Goal: Task Accomplishment & Management: Manage account settings

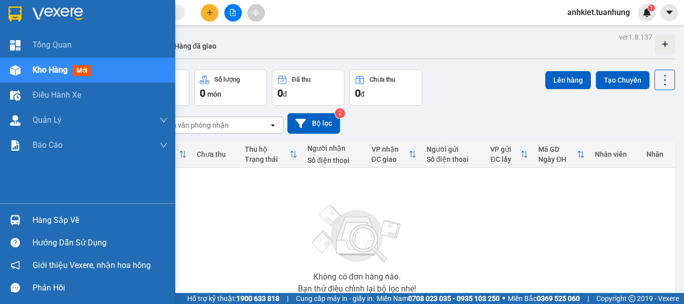
click at [63, 220] on div "Hàng sắp về" at bounding box center [100, 220] width 135 height 15
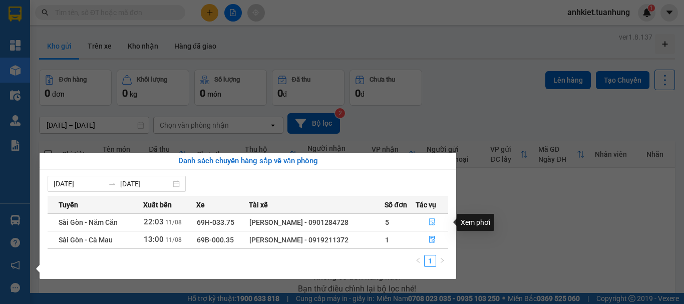
click at [433, 221] on icon "file-done" at bounding box center [432, 221] width 7 height 7
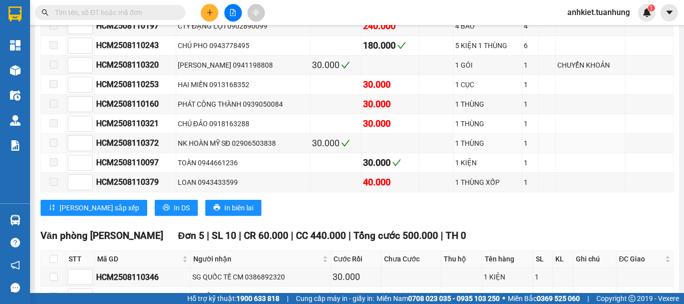
scroll to position [5057, 0]
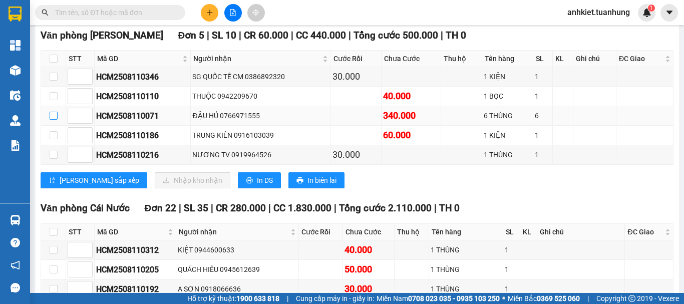
click at [54, 120] on input "checkbox" at bounding box center [54, 116] width 8 height 8
checkbox input "true"
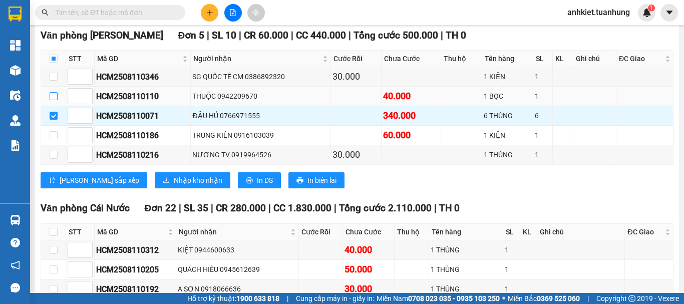
click at [53, 100] on input "checkbox" at bounding box center [54, 96] width 8 height 8
checkbox input "true"
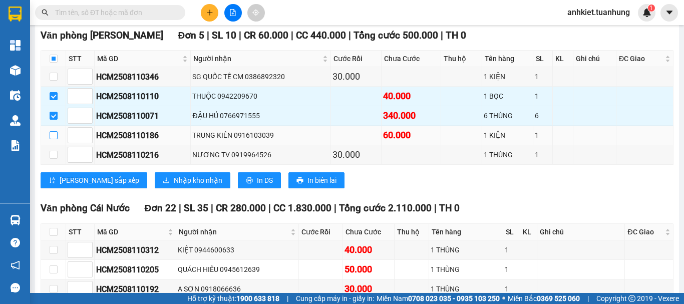
click at [54, 139] on input "checkbox" at bounding box center [54, 135] width 8 height 8
checkbox input "true"
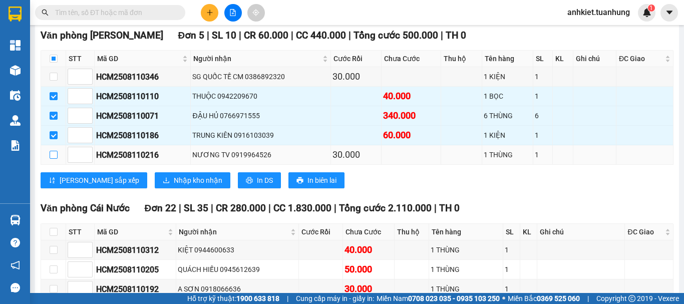
click at [52, 159] on input "checkbox" at bounding box center [54, 155] width 8 height 8
checkbox input "true"
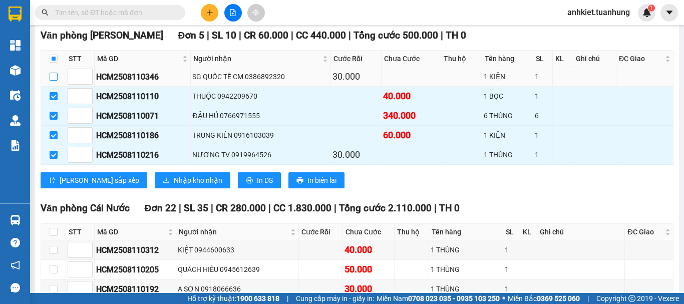
click at [55, 81] on input "checkbox" at bounding box center [54, 77] width 8 height 8
checkbox input "true"
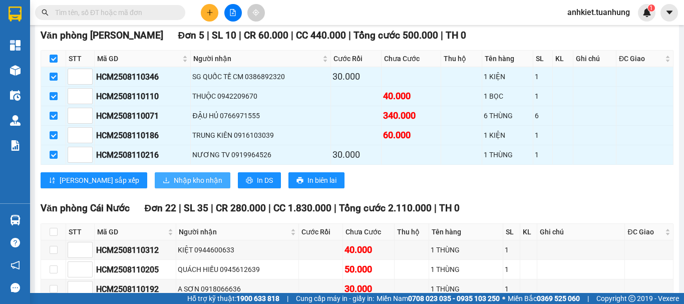
checkbox input "true"
click at [174, 186] on span "Nhập kho nhận" at bounding box center [198, 180] width 49 height 11
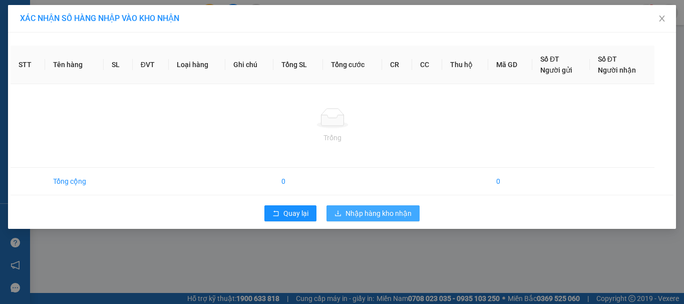
click at [377, 214] on span "Nhập hàng kho nhận" at bounding box center [379, 213] width 66 height 11
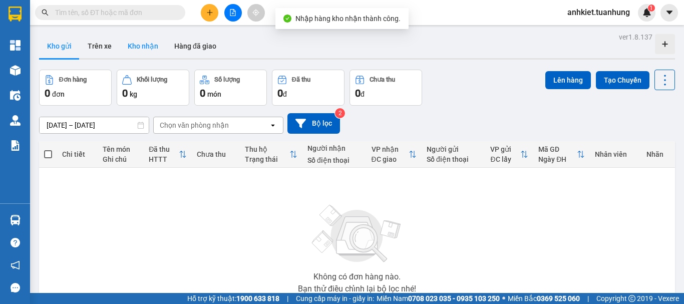
click at [148, 52] on button "Kho nhận" at bounding box center [143, 46] width 47 height 24
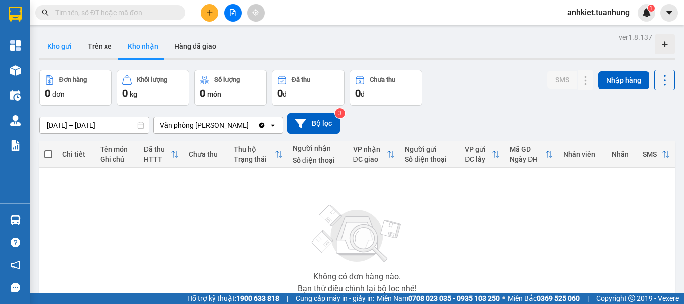
click at [67, 46] on button "Kho gửi" at bounding box center [59, 46] width 41 height 24
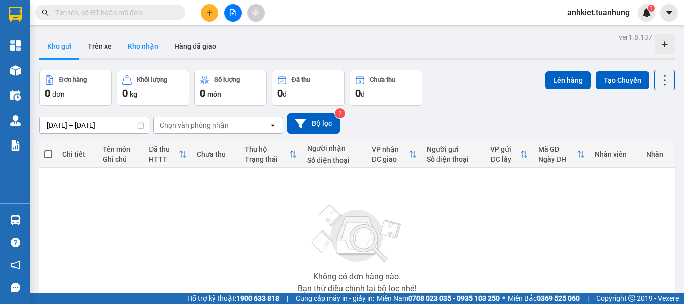
click at [137, 50] on button "Kho nhận" at bounding box center [143, 46] width 47 height 24
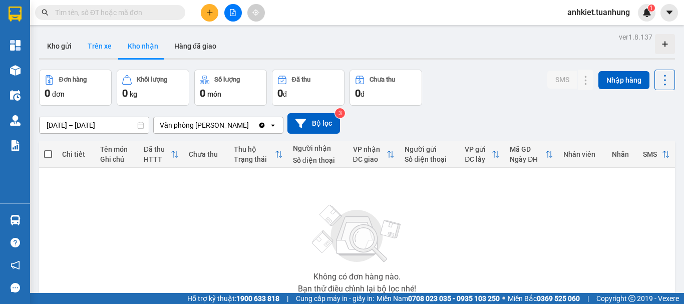
click at [102, 49] on button "Trên xe" at bounding box center [100, 46] width 40 height 24
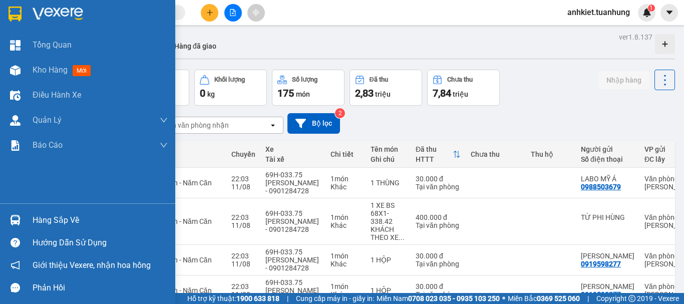
click at [59, 219] on div "Hàng sắp về" at bounding box center [100, 220] width 135 height 15
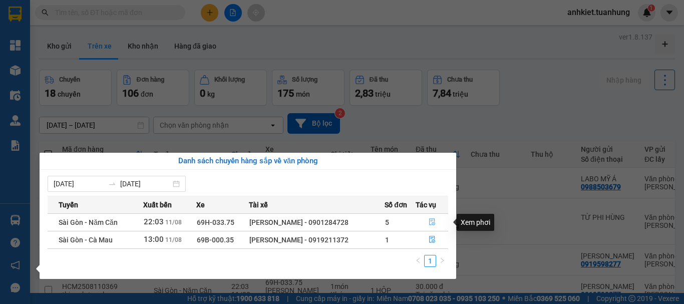
click at [433, 218] on button "button" at bounding box center [432, 222] width 32 height 16
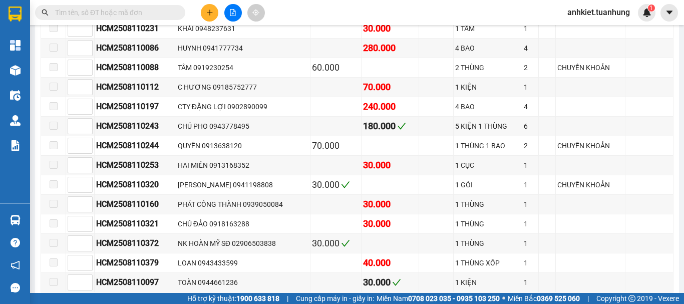
scroll to position [5007, 0]
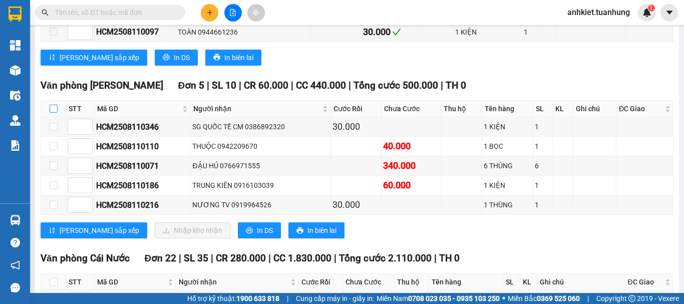
click at [53, 113] on input "checkbox" at bounding box center [54, 109] width 8 height 8
checkbox input "true"
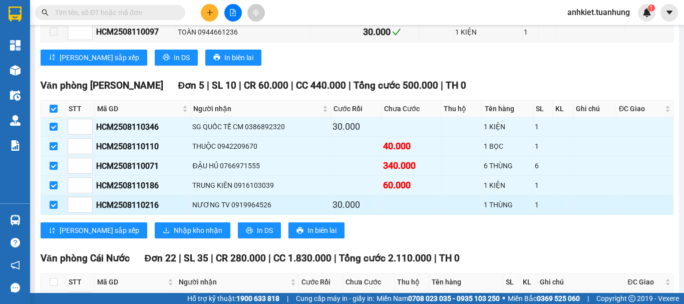
checkbox input "true"
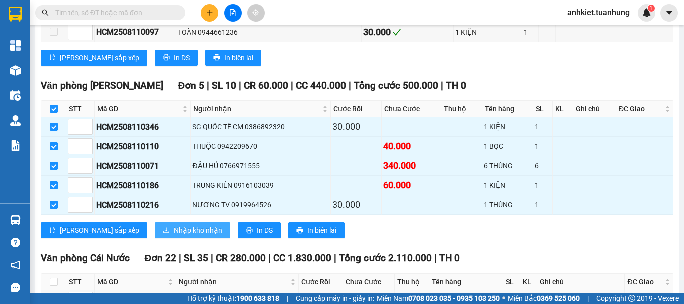
click at [174, 236] on span "Nhập kho nhận" at bounding box center [198, 230] width 49 height 11
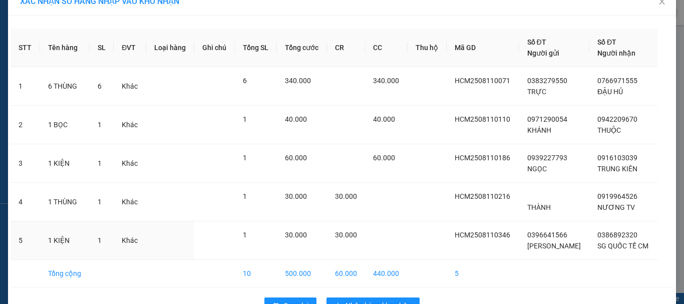
scroll to position [46, 0]
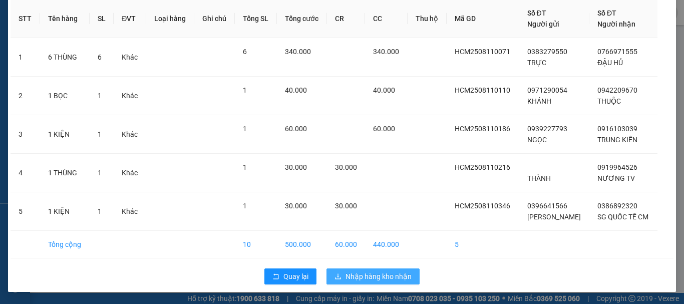
click at [385, 279] on span "Nhập hàng kho nhận" at bounding box center [379, 276] width 66 height 11
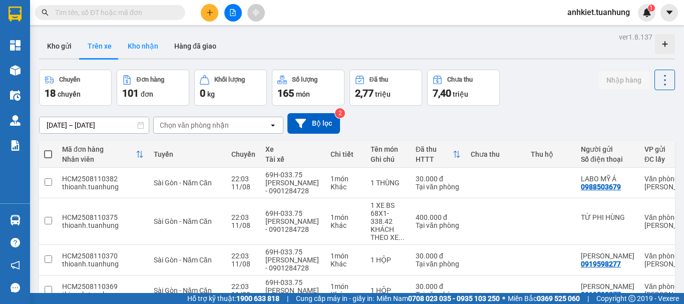
click at [139, 43] on button "Kho nhận" at bounding box center [143, 46] width 47 height 24
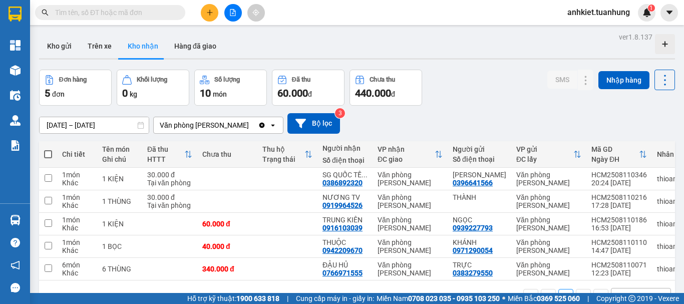
scroll to position [46, 0]
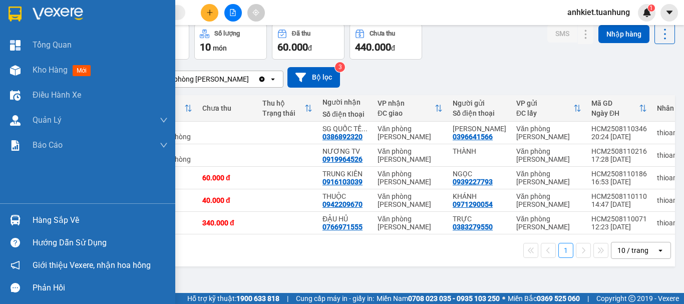
click at [30, 218] on div "Hàng sắp về" at bounding box center [87, 220] width 175 height 23
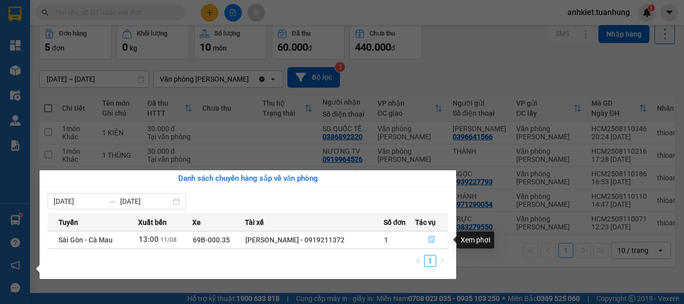
click at [434, 241] on icon "file-done" at bounding box center [431, 239] width 7 height 7
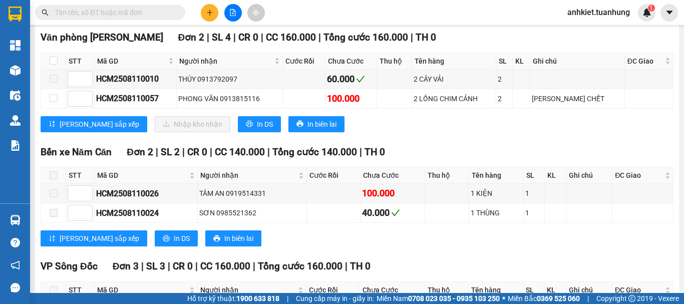
scroll to position [1652, 0]
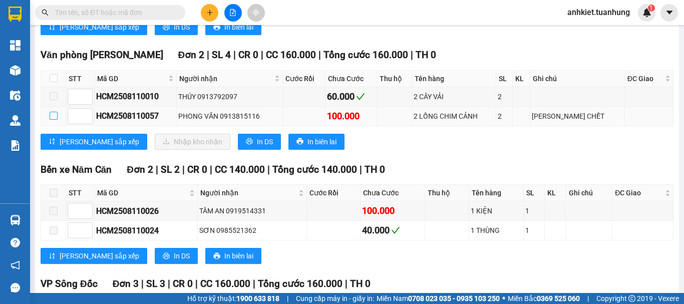
click at [55, 120] on input "checkbox" at bounding box center [54, 116] width 8 height 8
checkbox input "true"
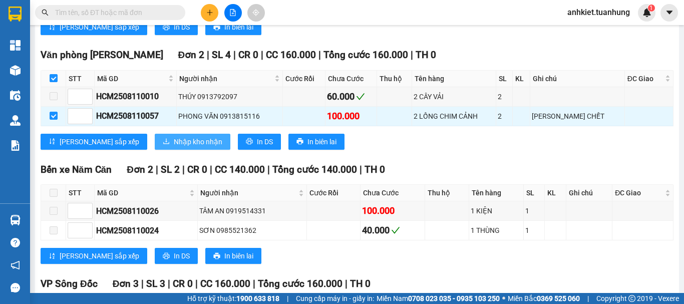
click at [174, 147] on span "Nhập kho nhận" at bounding box center [198, 141] width 49 height 11
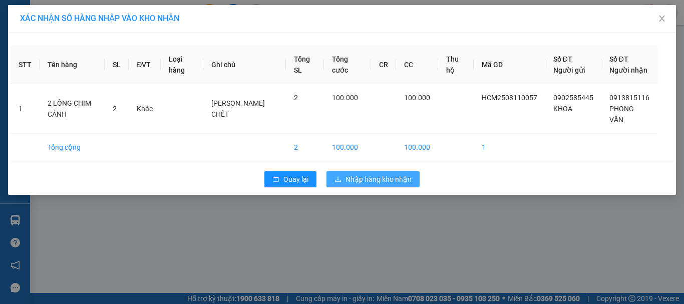
click at [398, 174] on span "Nhập hàng kho nhận" at bounding box center [379, 179] width 66 height 11
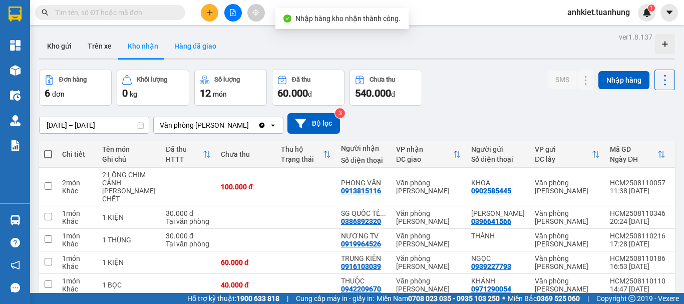
click at [179, 49] on button "Hàng đã giao" at bounding box center [195, 46] width 58 height 24
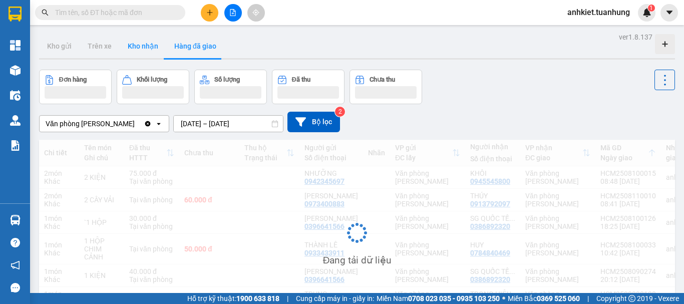
click at [140, 47] on button "Kho nhận" at bounding box center [143, 46] width 47 height 24
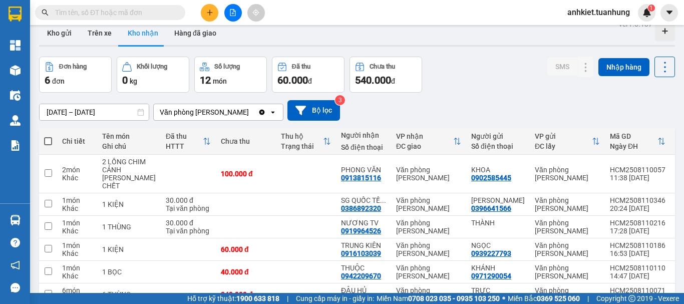
scroll to position [50, 0]
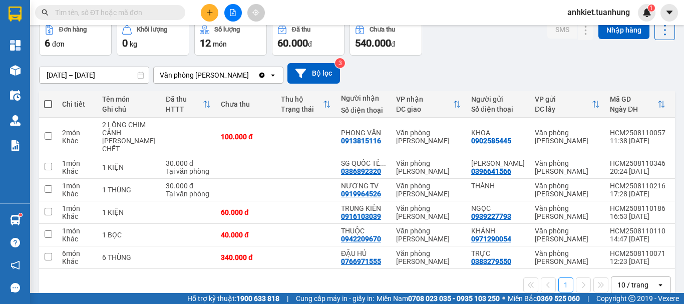
click at [95, 9] on input "text" at bounding box center [114, 12] width 118 height 11
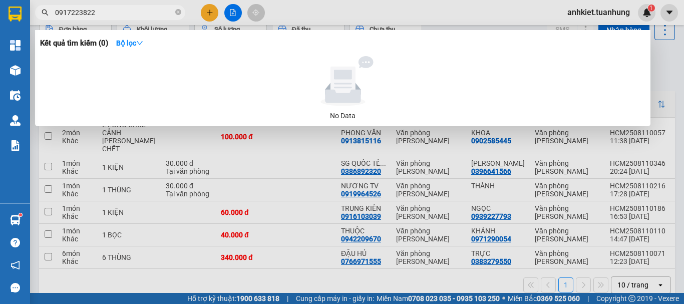
click at [95, 9] on input "0917223822" at bounding box center [114, 12] width 118 height 11
type input "0917223822"
click at [176, 13] on icon "close-circle" at bounding box center [178, 12] width 6 height 6
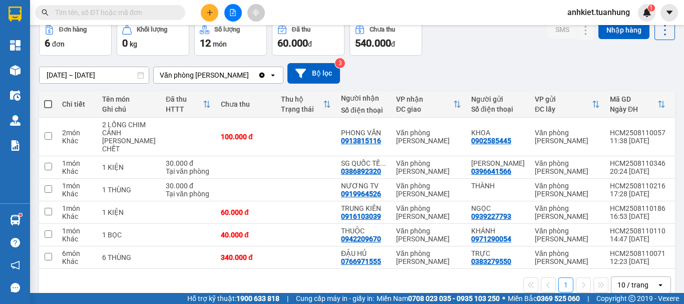
click at [220, 9] on div at bounding box center [232, 13] width 75 height 18
click at [210, 13] on icon "plus" at bounding box center [210, 12] width 6 height 1
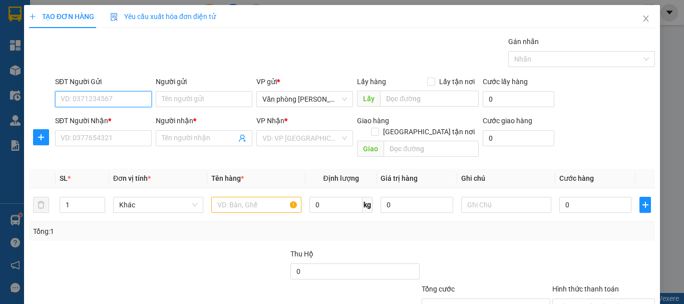
click at [106, 99] on input "SĐT Người Gửi" at bounding box center [103, 99] width 97 height 16
click at [116, 126] on div "0949565898 - VIỆT" at bounding box center [103, 119] width 96 height 16
type input "0949565898"
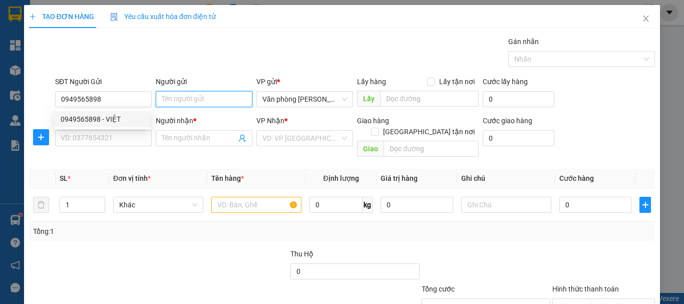
click at [165, 105] on input "Người gửi" at bounding box center [204, 99] width 97 height 16
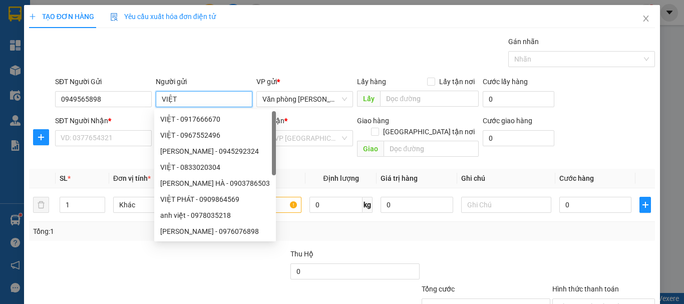
type input "VIỆT"
click at [93, 130] on div "SĐT Người Nhận *" at bounding box center [103, 122] width 97 height 15
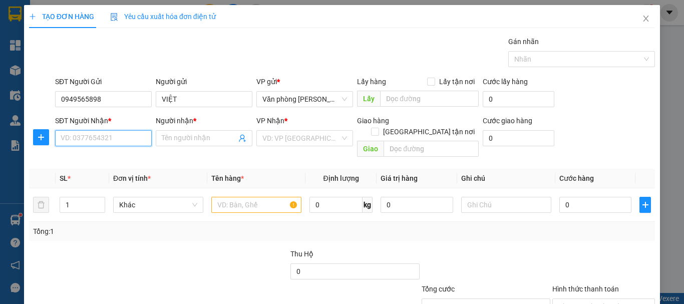
click at [96, 133] on input "SĐT Người Nhận *" at bounding box center [103, 138] width 97 height 16
click at [117, 176] on div "0917417703 - DUNG" at bounding box center [103, 174] width 84 height 11
type input "0917417703"
type input "DUNG"
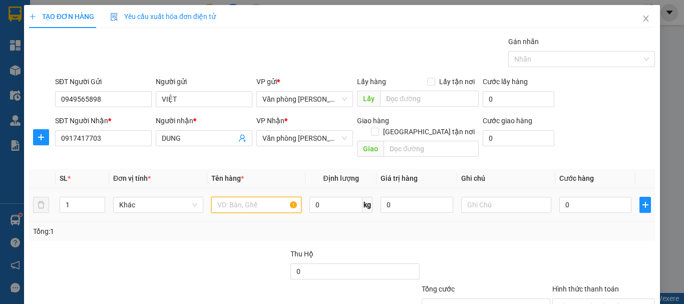
click at [241, 197] on input "text" at bounding box center [256, 205] width 90 height 16
type input "+"
type input "1 THÙNG"
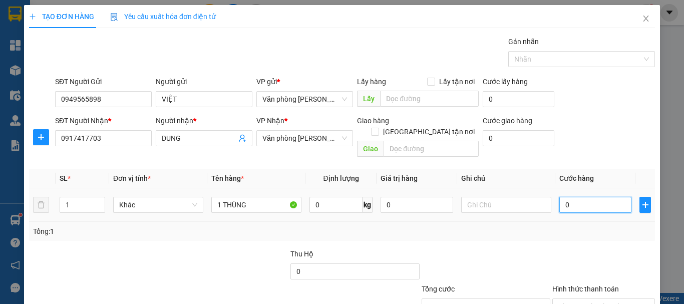
click at [563, 201] on input "0" at bounding box center [595, 205] width 72 height 16
type input "+3"
type input "3"
type input "+30"
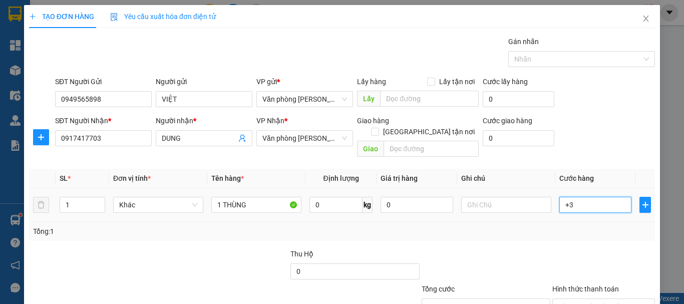
type input "30"
type input "30.000"
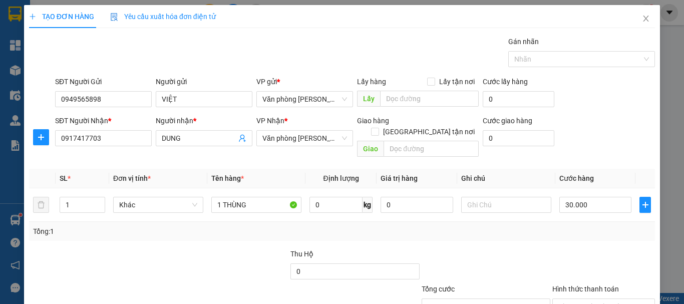
click at [538, 248] on div at bounding box center [486, 265] width 131 height 35
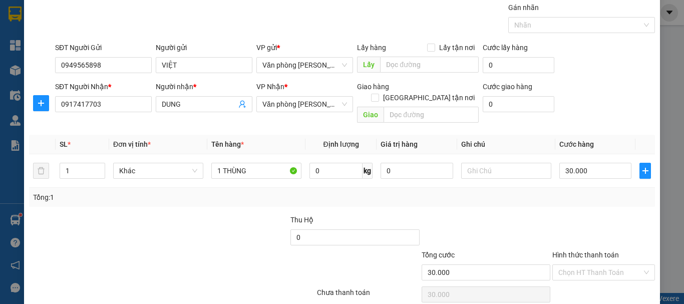
scroll to position [50, 0]
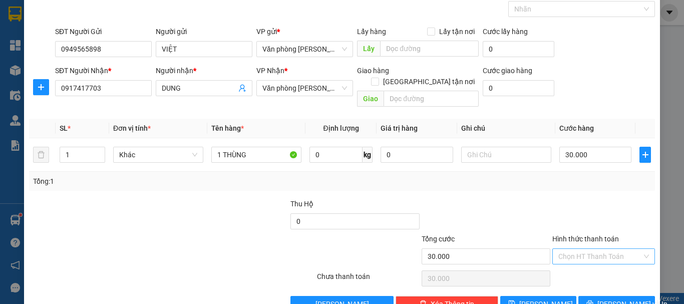
click at [575, 249] on input "Hình thức thanh toán" at bounding box center [600, 256] width 84 height 15
click at [567, 198] on div at bounding box center [603, 215] width 105 height 35
click at [605, 298] on span "[PERSON_NAME] và In" at bounding box center [632, 303] width 70 height 11
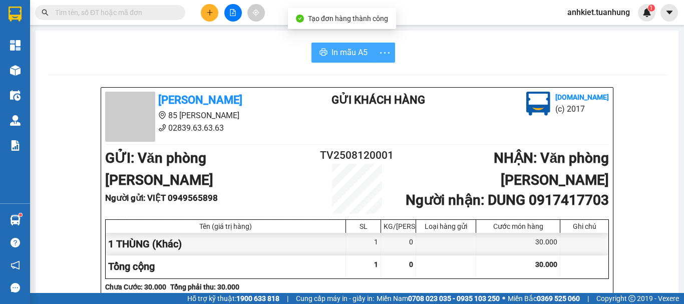
click at [336, 50] on span "In mẫu A5" at bounding box center [349, 52] width 36 height 13
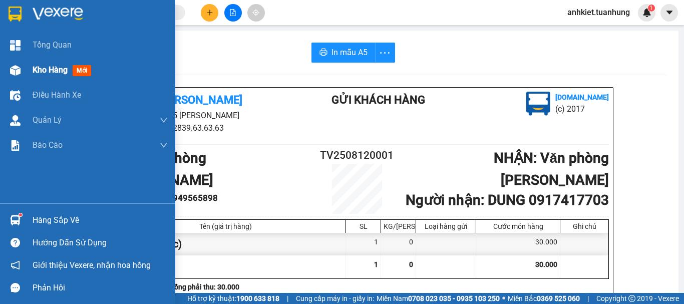
click at [37, 70] on span "Kho hàng" at bounding box center [50, 70] width 35 height 10
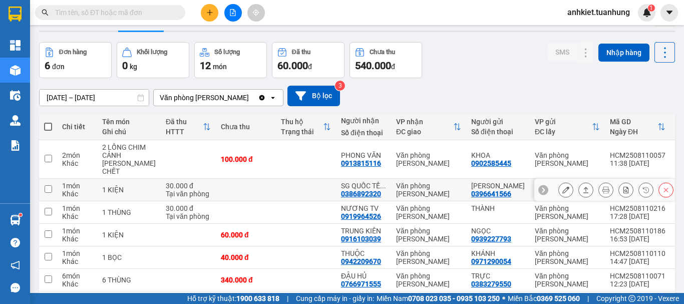
scroll to position [87, 0]
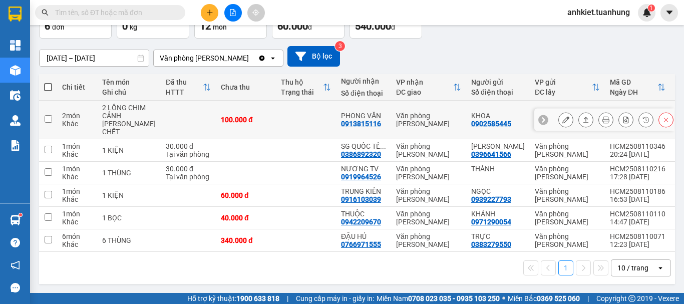
click at [579, 111] on button at bounding box center [586, 120] width 14 height 18
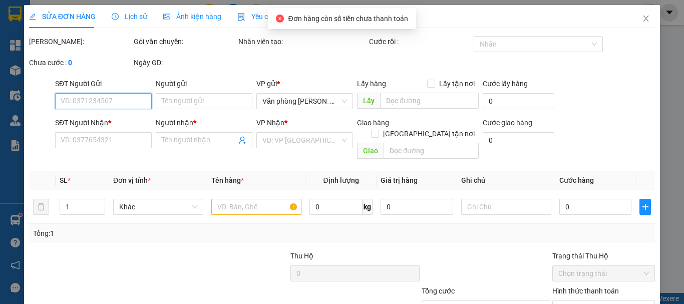
type input "0902585445"
type input "KHOA"
type input "0913815116"
type input "PHONG VĂN"
type input "100.000"
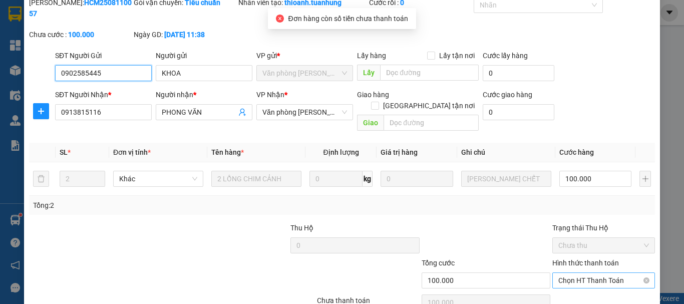
scroll to position [69, 0]
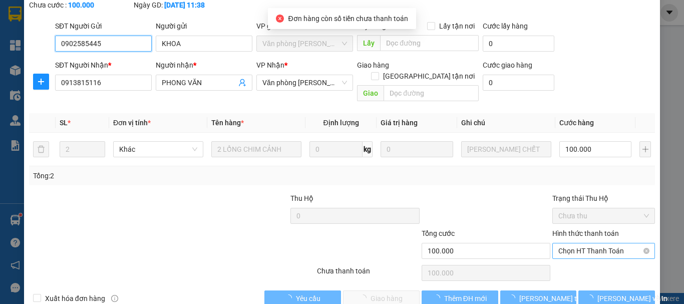
click at [589, 243] on span "Chọn HT Thanh Toán" at bounding box center [603, 250] width 91 height 15
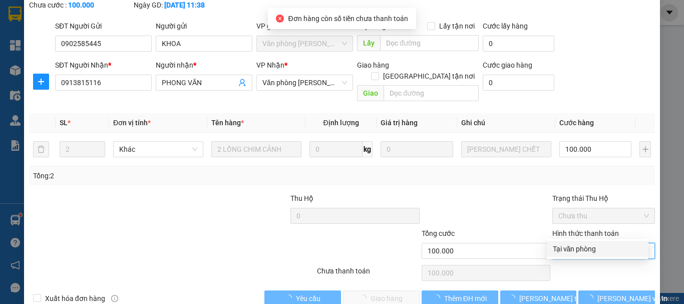
click at [575, 254] on div "Tại văn phòng" at bounding box center [598, 248] width 90 height 11
type input "0"
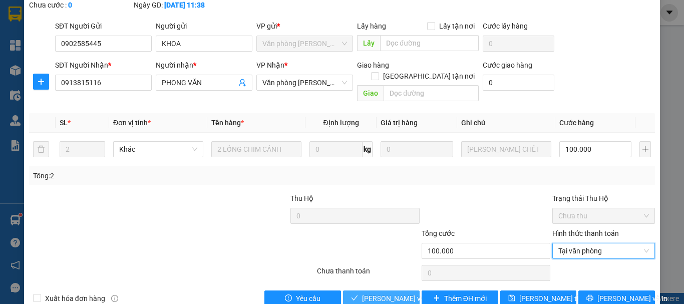
click at [364, 293] on span "[PERSON_NAME] và Giao hàng" at bounding box center [410, 298] width 96 height 11
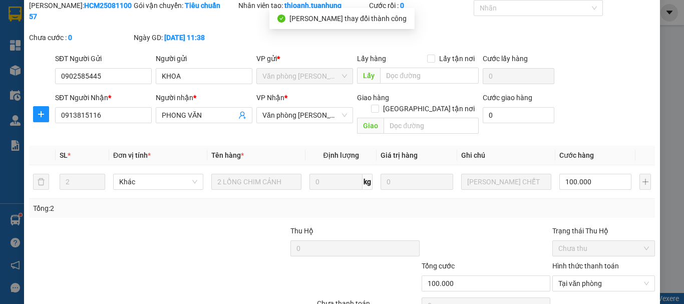
scroll to position [0, 0]
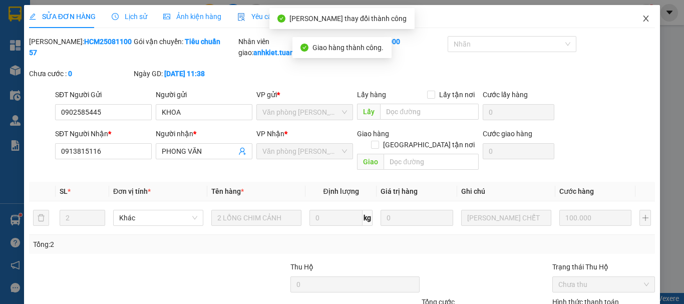
click at [642, 17] on icon "close" at bounding box center [646, 19] width 8 height 8
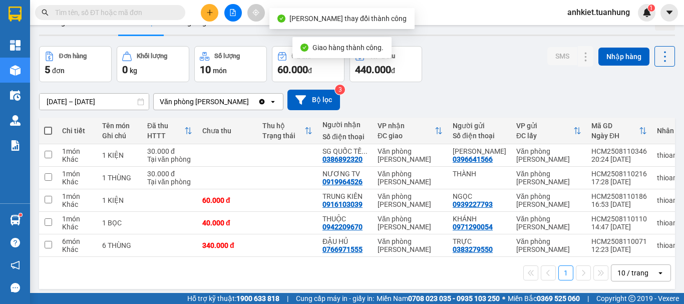
scroll to position [46, 0]
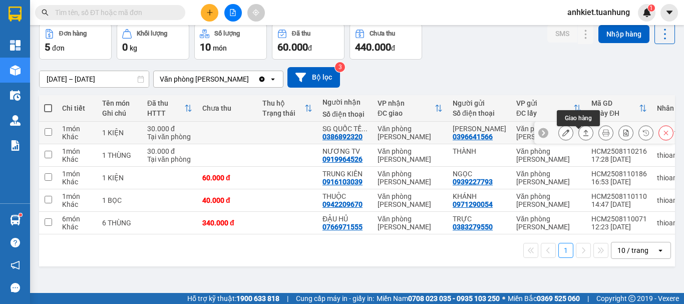
click at [582, 136] on icon at bounding box center [585, 132] width 7 height 7
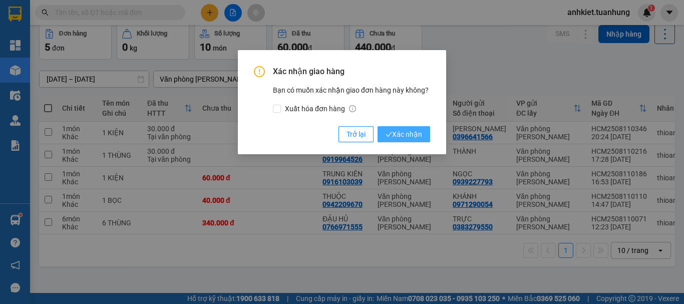
click at [393, 130] on span "Xác nhận" at bounding box center [404, 134] width 37 height 11
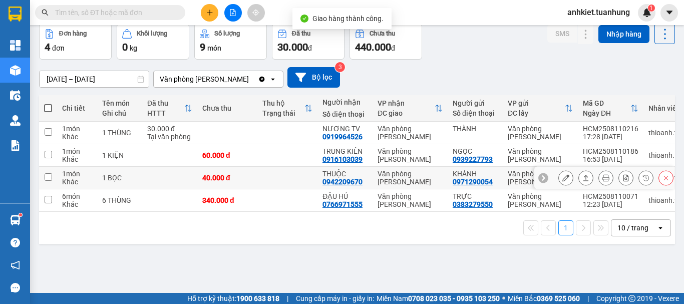
click at [582, 179] on icon at bounding box center [585, 177] width 7 height 7
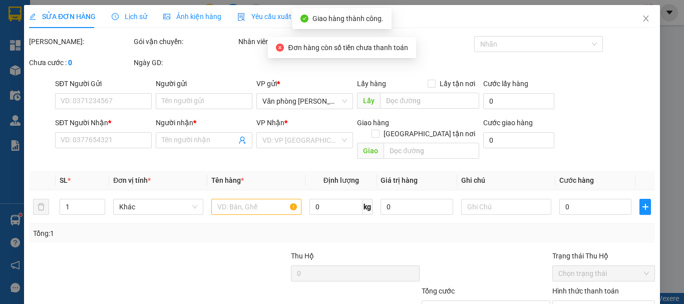
type input "0971290054"
type input "KHÁNH"
type input "0942209670"
type input "THUỘC"
type input "40.000"
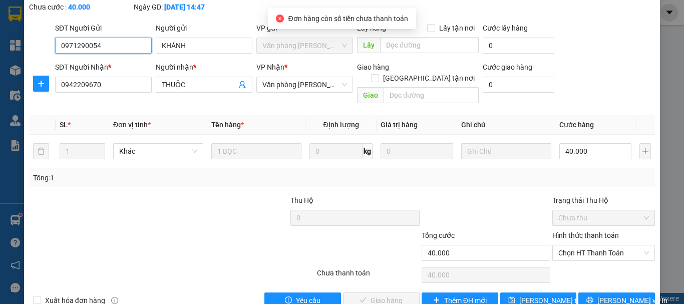
scroll to position [69, 0]
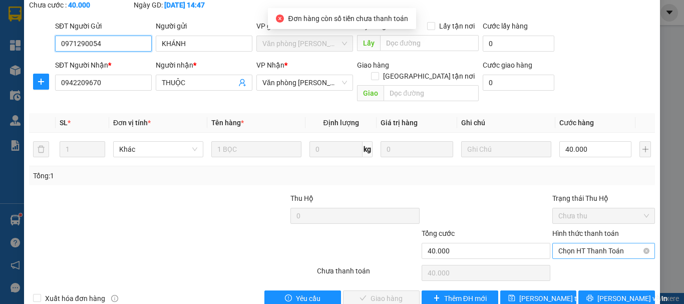
click at [598, 243] on span "Chọn HT Thanh Toán" at bounding box center [603, 250] width 91 height 15
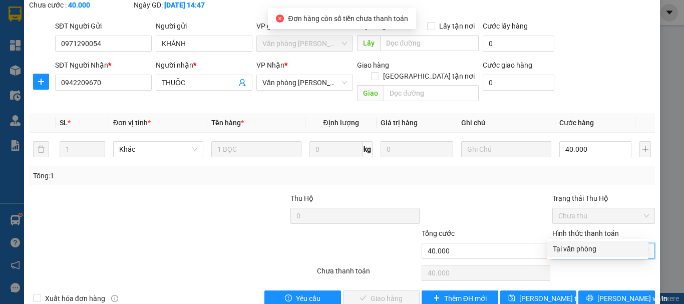
click at [583, 250] on div "Tại văn phòng" at bounding box center [598, 248] width 90 height 11
type input "0"
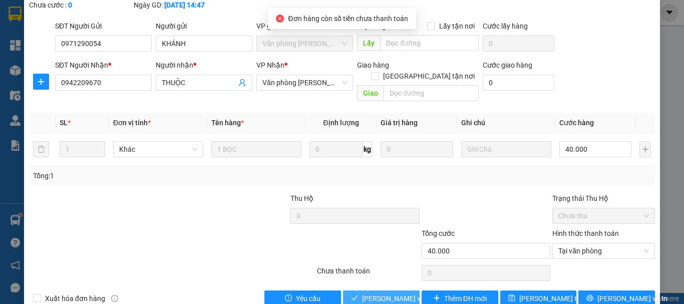
click at [388, 293] on span "[PERSON_NAME] và Giao hàng" at bounding box center [410, 298] width 96 height 11
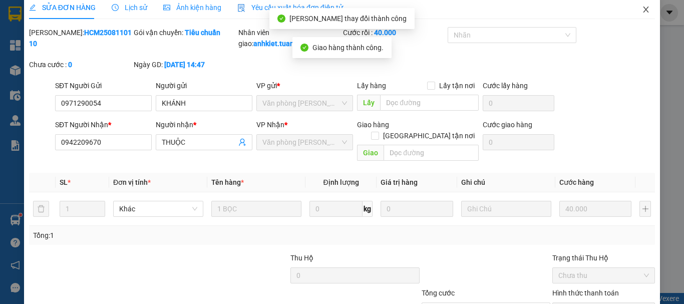
scroll to position [0, 0]
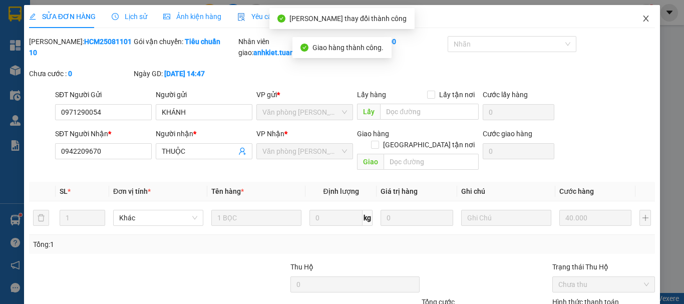
click at [642, 21] on icon "close" at bounding box center [646, 19] width 8 height 8
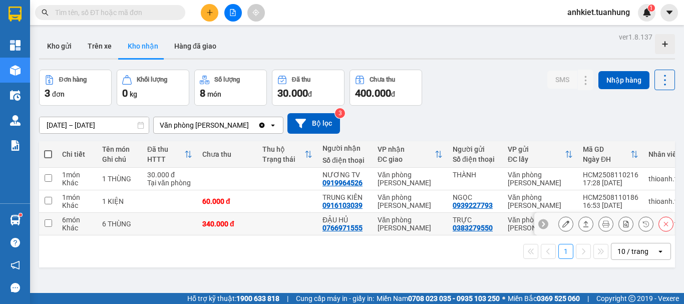
click at [560, 228] on button at bounding box center [566, 224] width 14 height 18
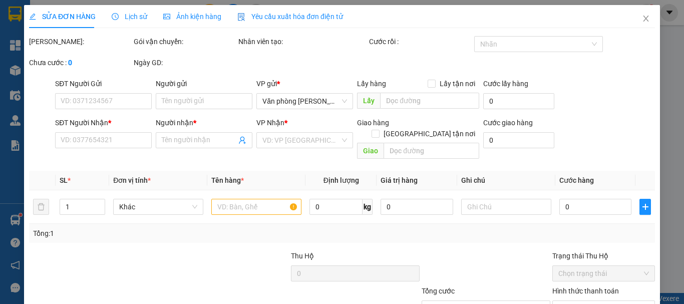
type input "0383279550"
type input "TRỰC"
type input "0766971555"
type input "ĐẬU HỦ"
type input "340.000"
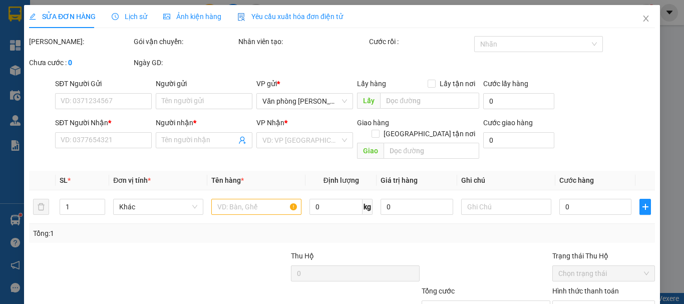
type input "340.000"
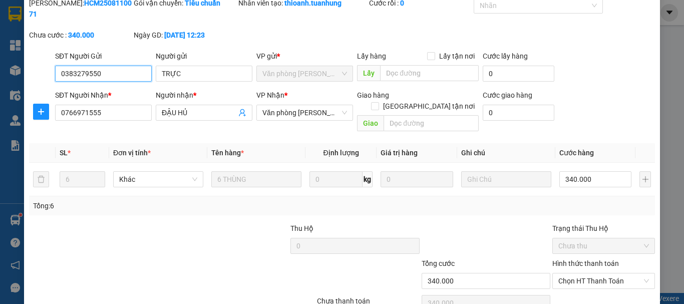
scroll to position [69, 0]
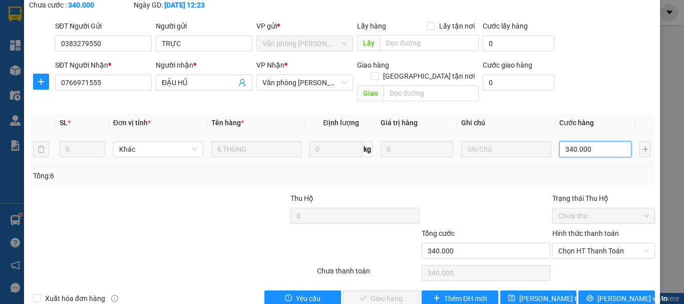
click at [590, 141] on input "340.000" at bounding box center [595, 149] width 72 height 16
type input "0"
type input "+"
type input "2"
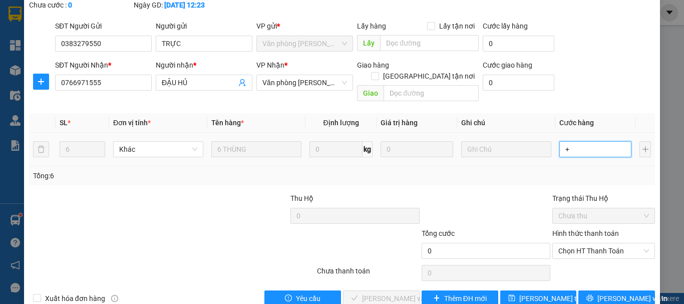
type input "2"
type input "+2"
type input "25"
type input "+25"
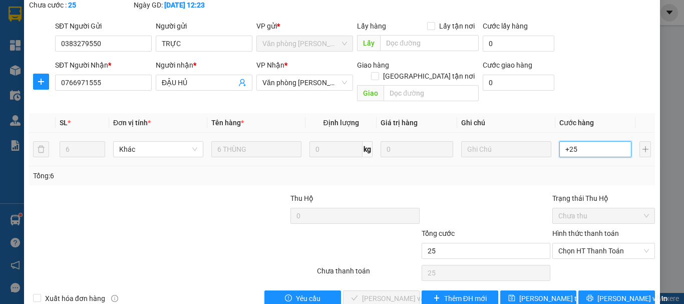
type input "250"
type input "+250"
click at [406, 169] on div "Total Paid Fee 0 Total UnPaid Fee 340.000 Cash Collection Total Fee Mã ĐH: HCM2…" at bounding box center [342, 136] width 626 height 339
type input "250.000"
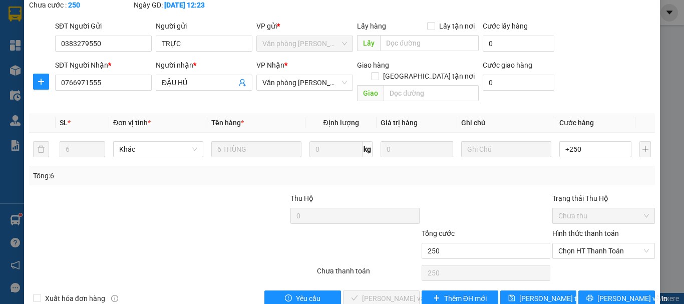
type input "250.000"
click at [529, 290] on button "[PERSON_NAME] thay đổi" at bounding box center [538, 298] width 77 height 16
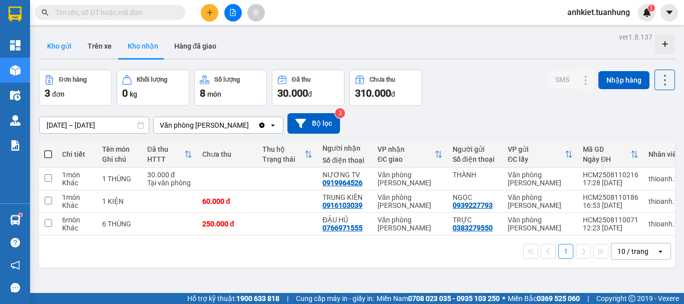
click at [68, 49] on button "Kho gửi" at bounding box center [59, 46] width 41 height 24
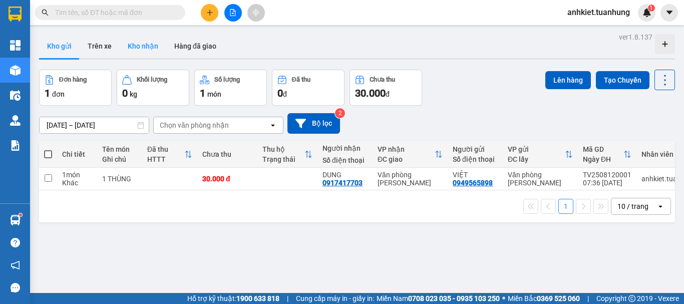
click at [132, 45] on button "Kho nhận" at bounding box center [143, 46] width 47 height 24
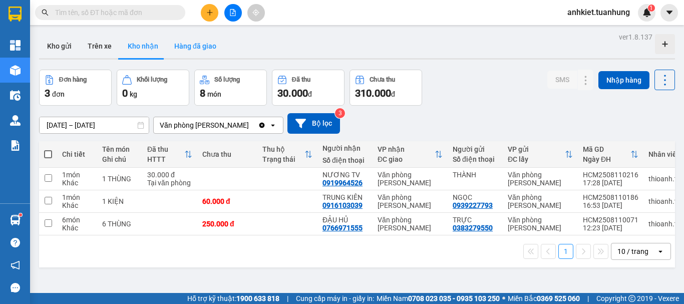
click at [192, 35] on button "Hàng đã giao" at bounding box center [195, 46] width 58 height 24
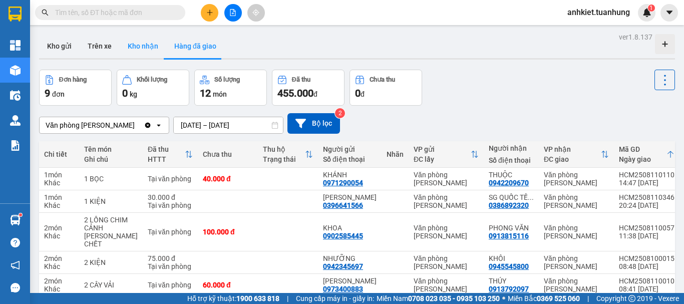
click at [136, 44] on button "Kho nhận" at bounding box center [143, 46] width 47 height 24
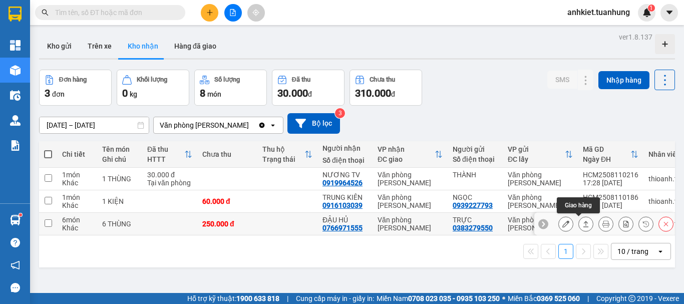
click at [582, 224] on icon at bounding box center [585, 223] width 7 height 7
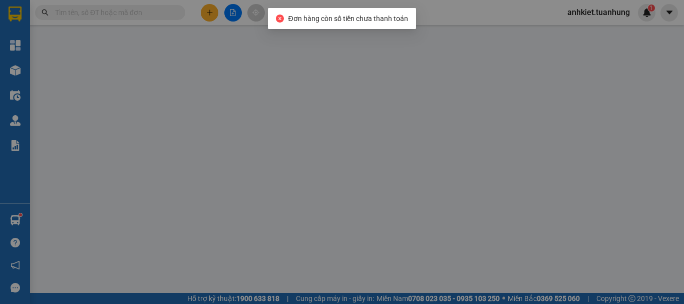
type input "0383279550"
type input "TRỰC"
type input "0766971555"
type input "ĐẬU HỦ"
type input "250.000"
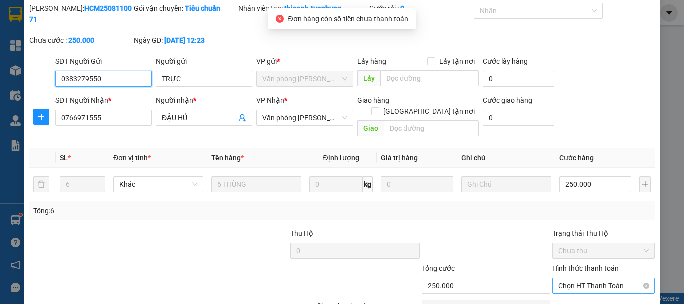
scroll to position [69, 0]
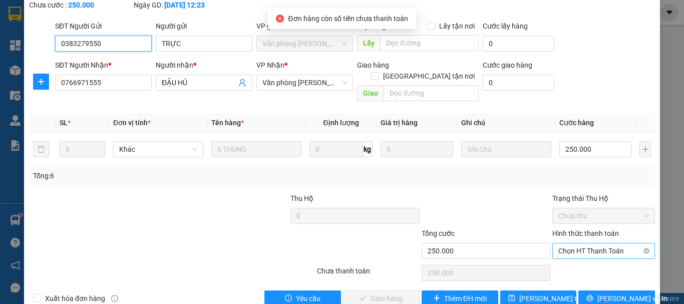
click at [584, 243] on span "Chọn HT Thanh Toán" at bounding box center [603, 250] width 91 height 15
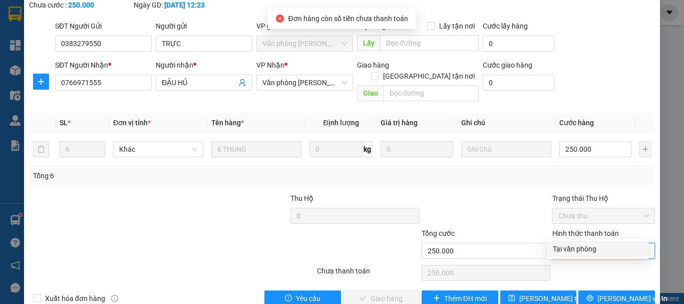
click at [577, 251] on div "Tại văn phòng" at bounding box center [598, 248] width 90 height 11
type input "0"
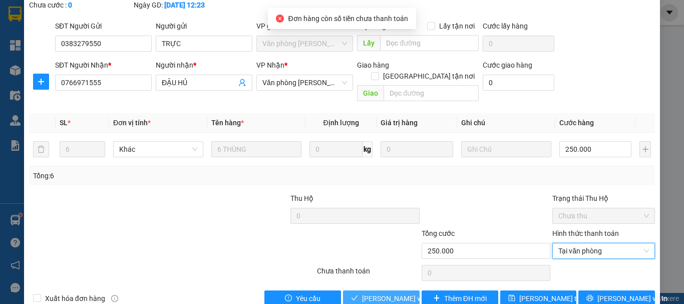
click at [381, 293] on span "[PERSON_NAME] và Giao hàng" at bounding box center [410, 298] width 96 height 11
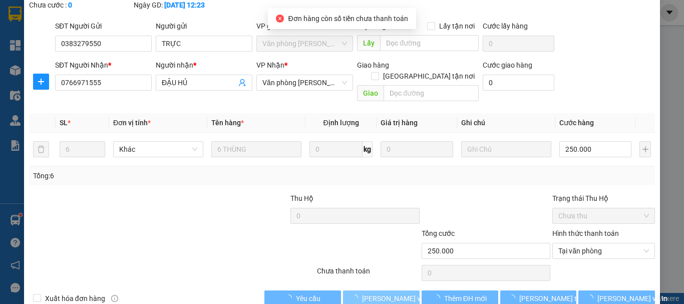
scroll to position [0, 0]
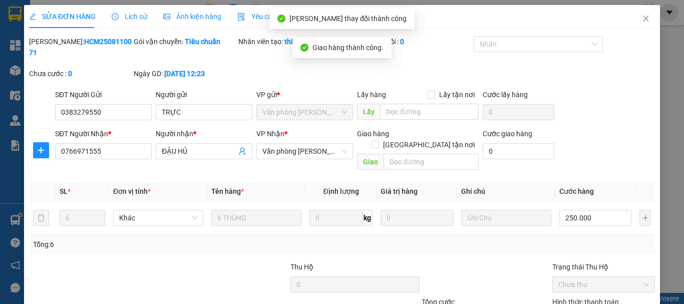
click at [640, 36] on div "Mã ĐH: HCM2508110071 Gói vận chuyển: Tiêu chuẩn Nhân viên tạo: thioanh.tuanhung…" at bounding box center [342, 62] width 628 height 53
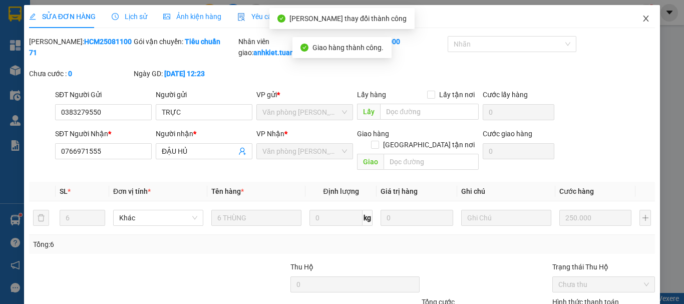
click at [637, 12] on span "Close" at bounding box center [646, 19] width 28 height 28
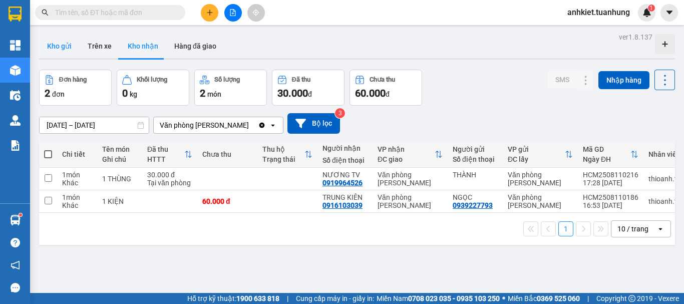
click at [69, 43] on button "Kho gửi" at bounding box center [59, 46] width 41 height 24
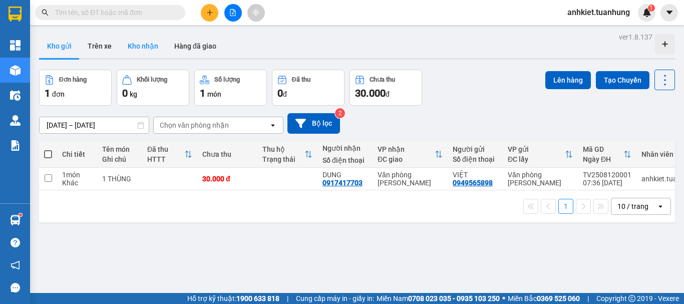
click at [133, 50] on button "Kho nhận" at bounding box center [143, 46] width 47 height 24
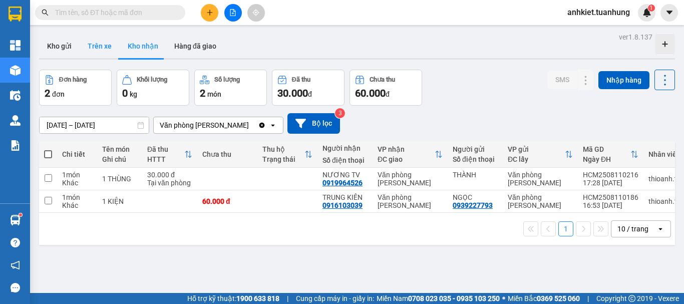
click at [89, 51] on button "Trên xe" at bounding box center [100, 46] width 40 height 24
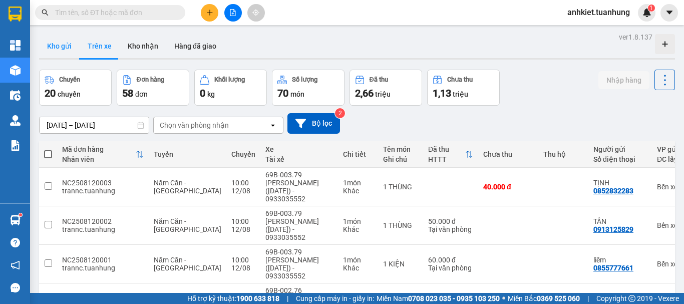
click at [56, 48] on button "Kho gửi" at bounding box center [59, 46] width 41 height 24
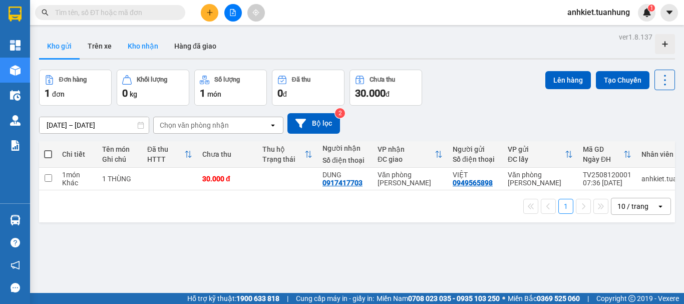
click at [150, 48] on button "Kho nhận" at bounding box center [143, 46] width 47 height 24
